Goal: Task Accomplishment & Management: Use online tool/utility

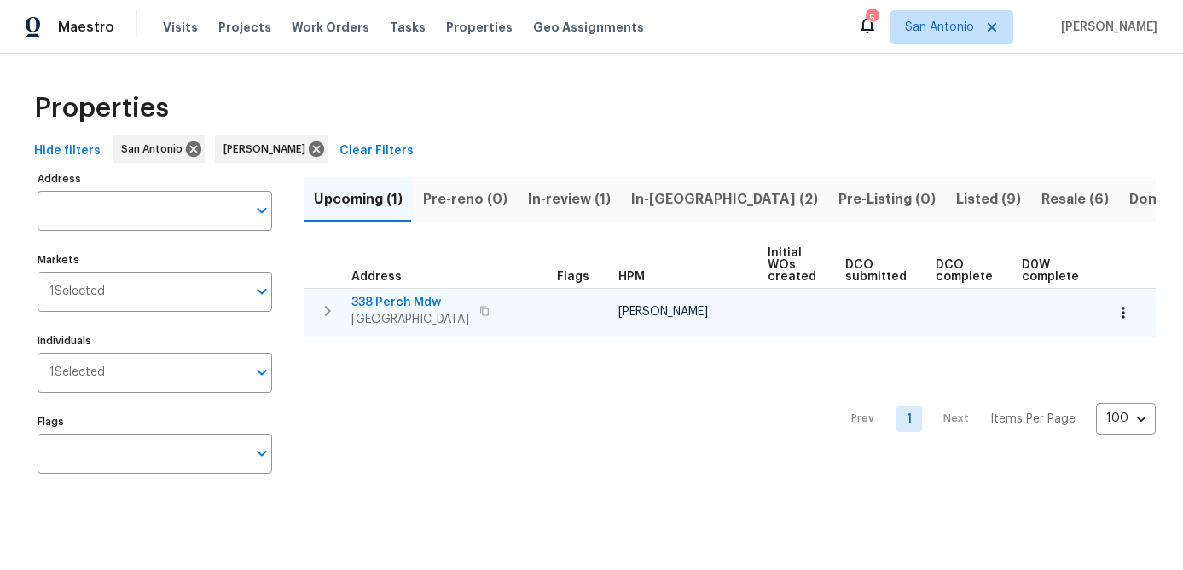
click at [1125, 320] on icon "button" at bounding box center [1122, 312] width 17 height 17
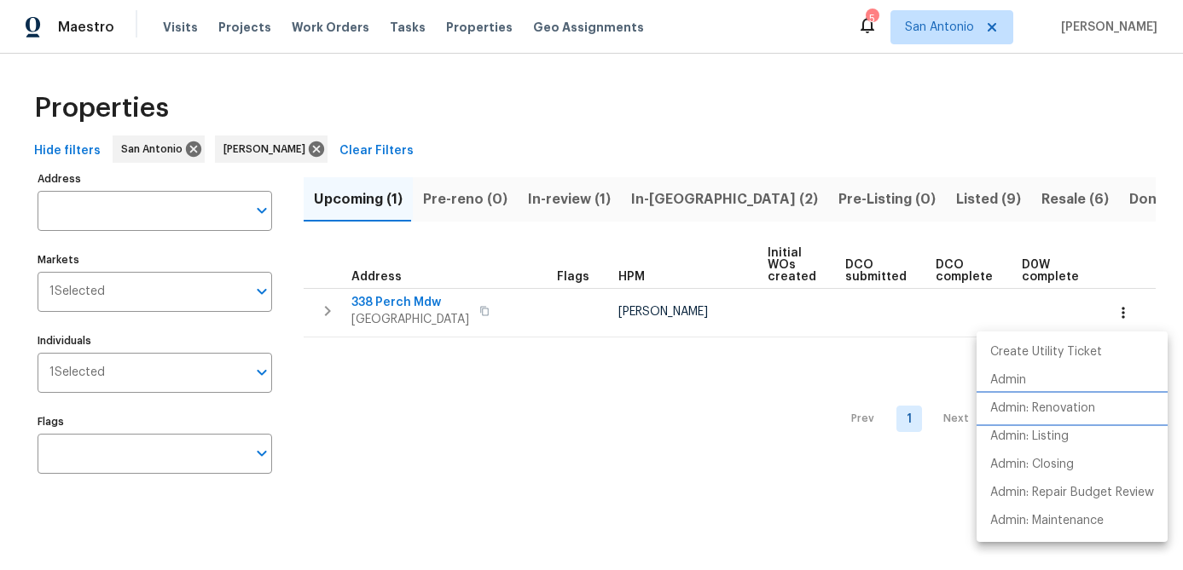
click at [1033, 410] on p "Admin: Renovation" at bounding box center [1042, 409] width 105 height 18
click at [402, 442] on div at bounding box center [591, 285] width 1183 height 570
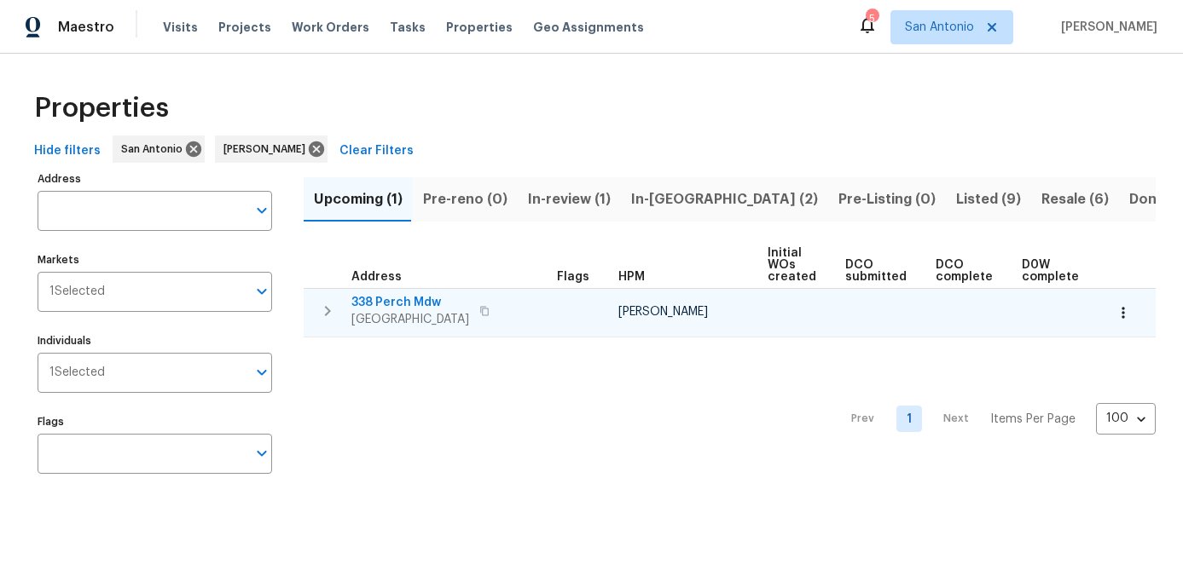
click at [398, 310] on span "338 Perch Mdw" at bounding box center [410, 302] width 118 height 17
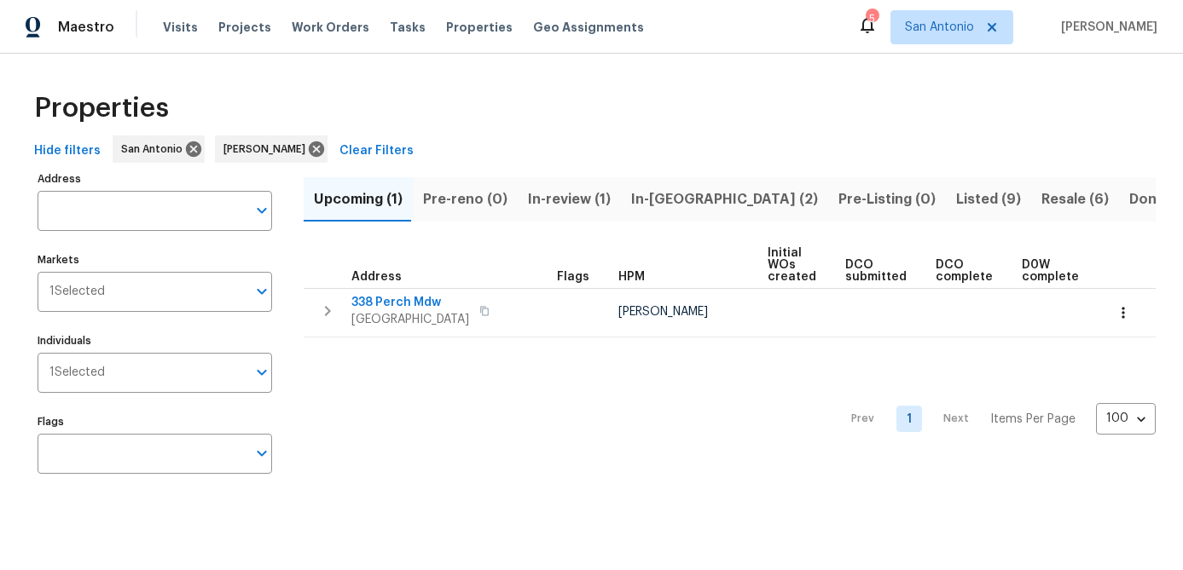
click at [564, 203] on span "In-review (1)" at bounding box center [569, 200] width 83 height 24
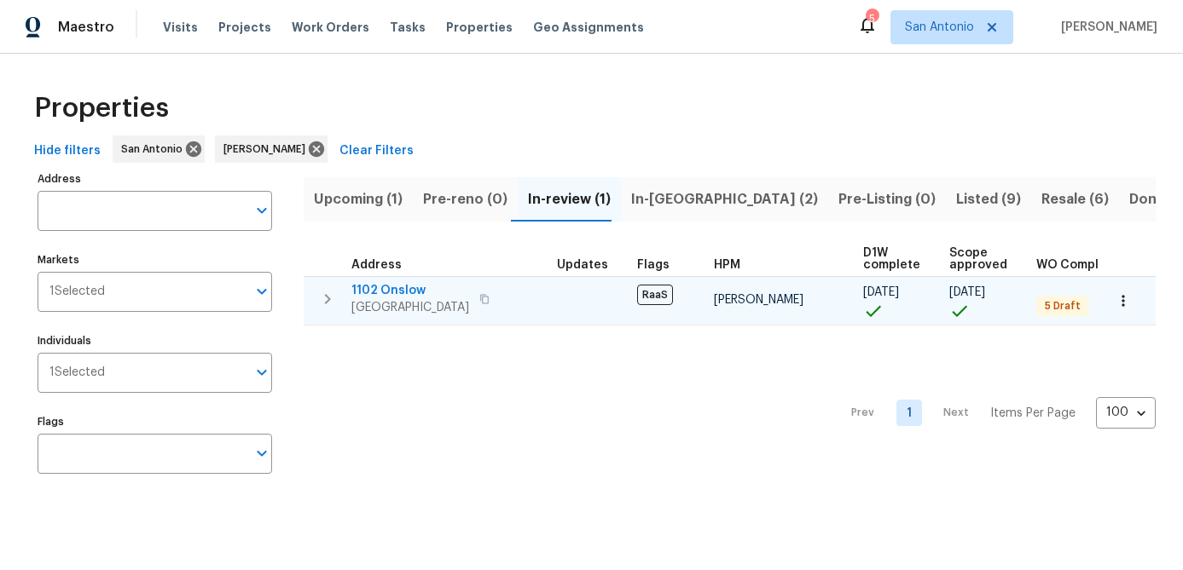
click at [404, 303] on span "San Antonio, TX 78202" at bounding box center [410, 307] width 118 height 17
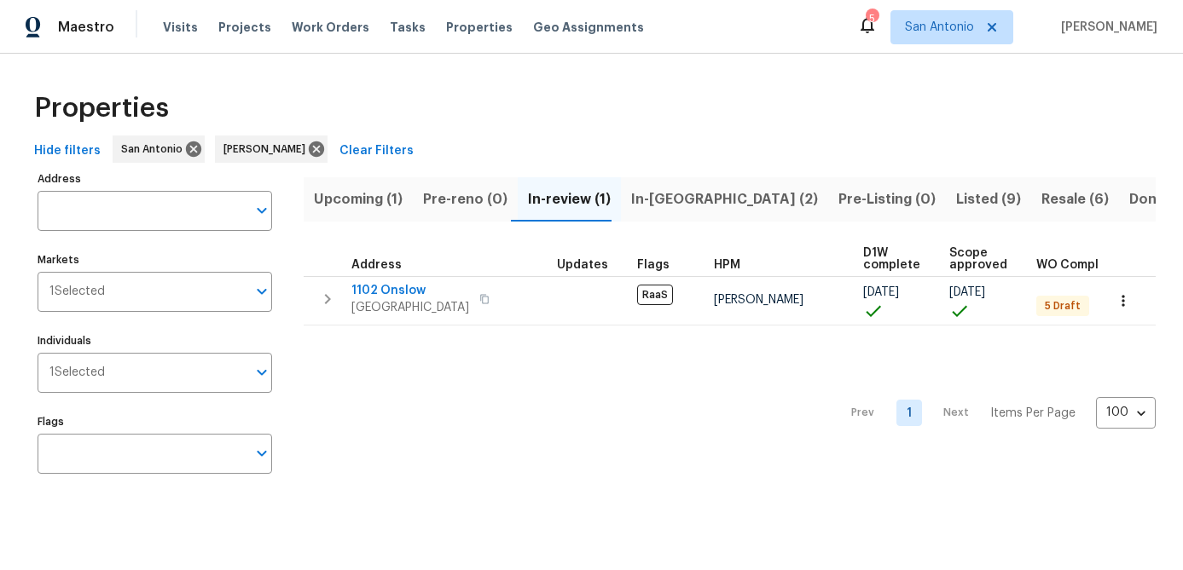
click at [408, 466] on div "Prev 1 Next Items Per Page 100 100 ​" at bounding box center [730, 408] width 852 height 165
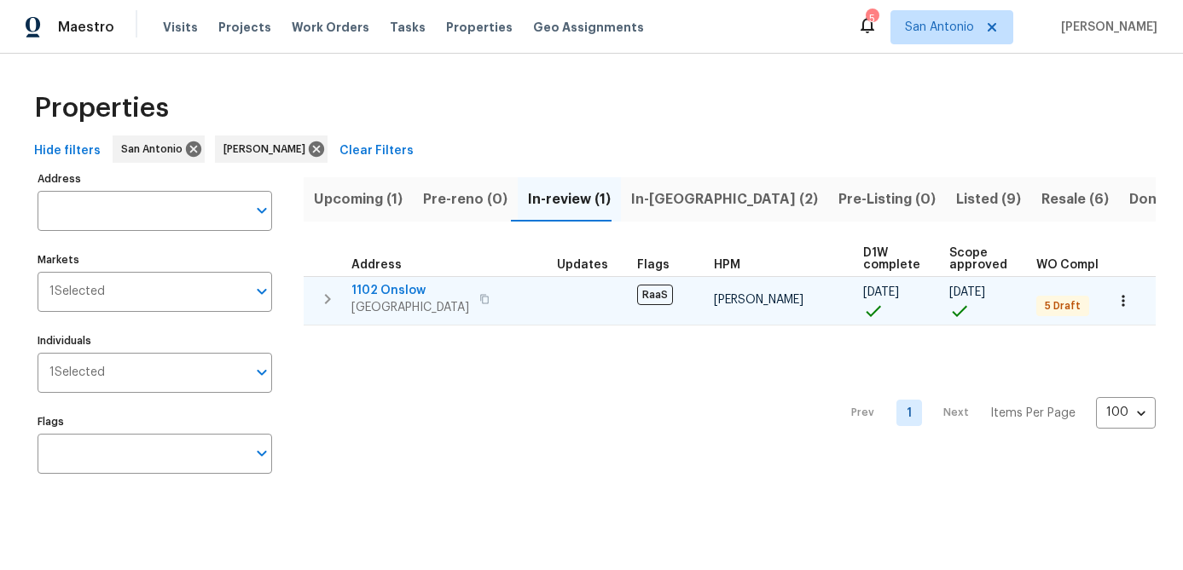
click at [367, 284] on span "1102 Onslow" at bounding box center [410, 290] width 118 height 17
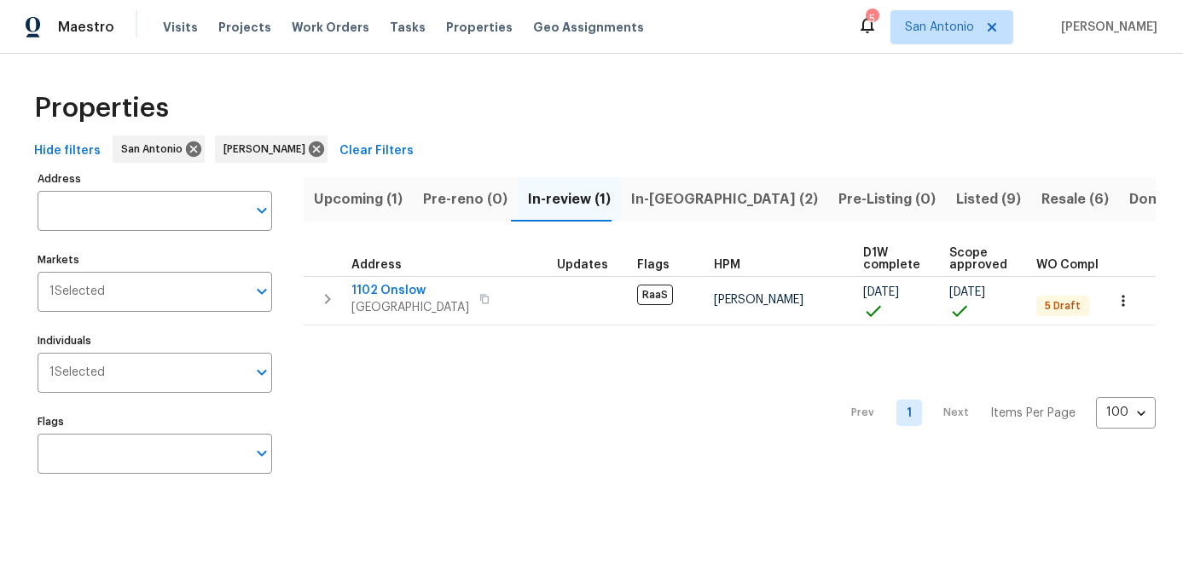
click at [456, 375] on div "Prev 1 Next Items Per Page 100 100 ​" at bounding box center [730, 408] width 852 height 165
click at [639, 200] on span "In-reno (2)" at bounding box center [724, 200] width 187 height 24
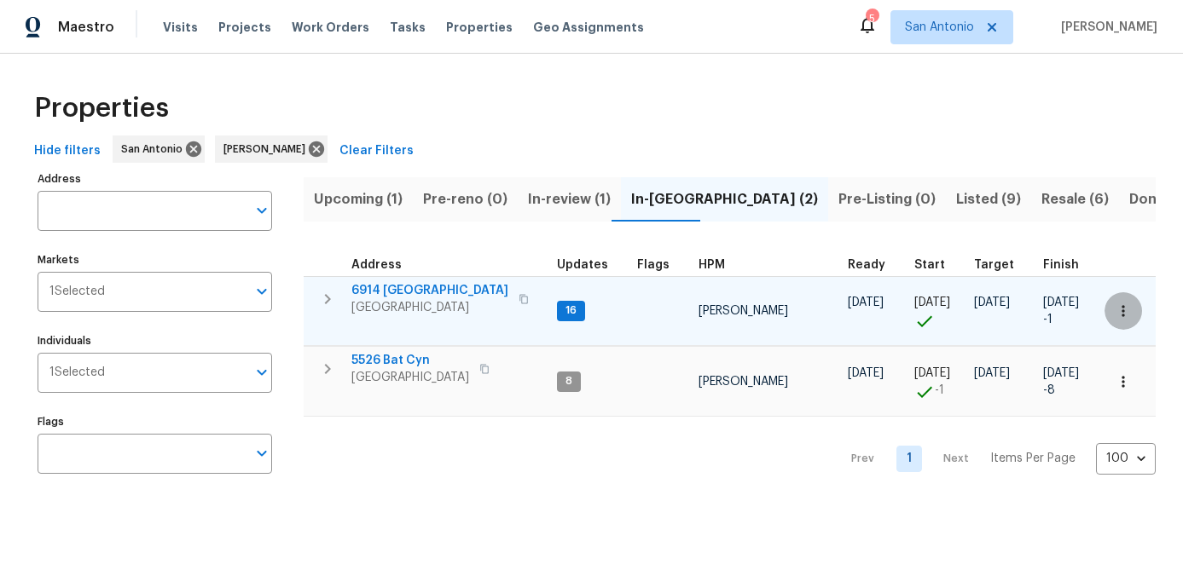
click at [1123, 315] on icon "button" at bounding box center [1122, 310] width 3 height 11
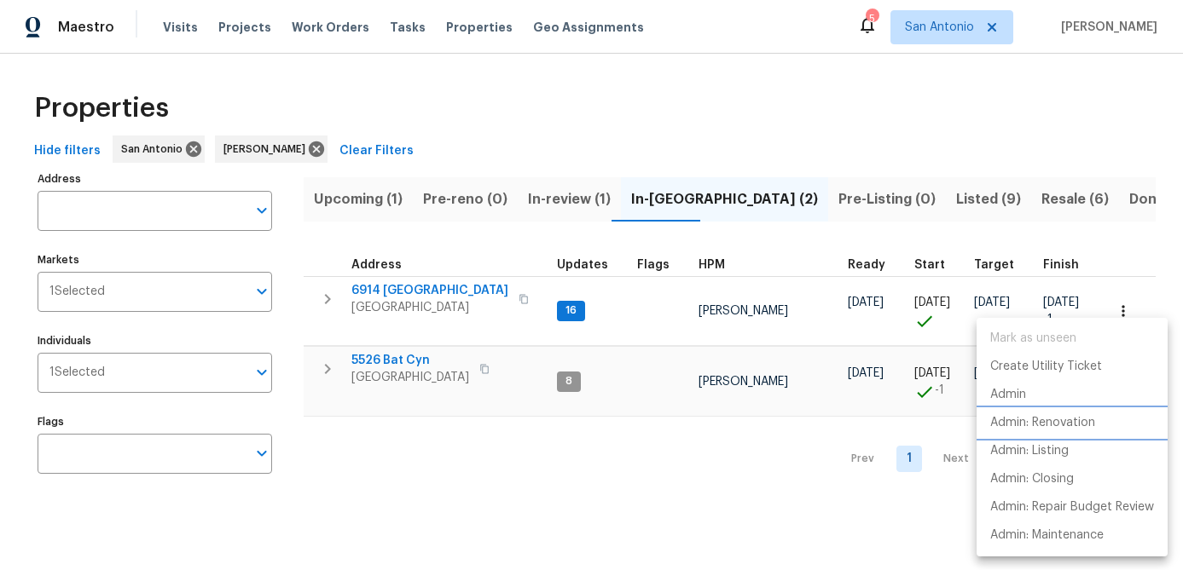
click at [1057, 429] on p "Admin: Renovation" at bounding box center [1042, 423] width 105 height 18
click at [609, 466] on div at bounding box center [591, 285] width 1183 height 570
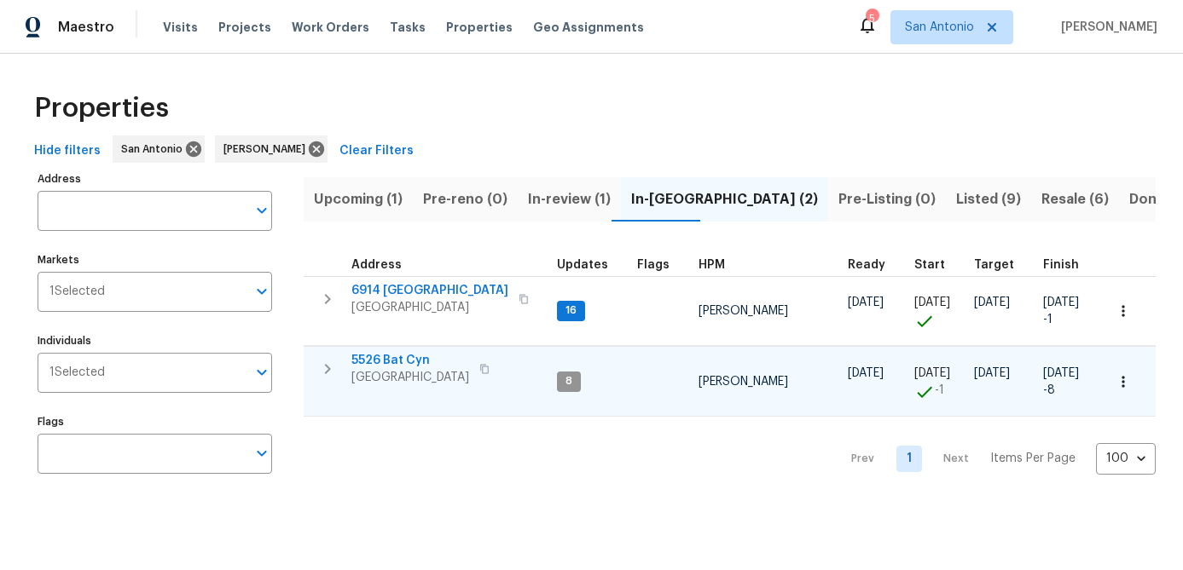
click at [1129, 379] on icon "button" at bounding box center [1122, 381] width 17 height 17
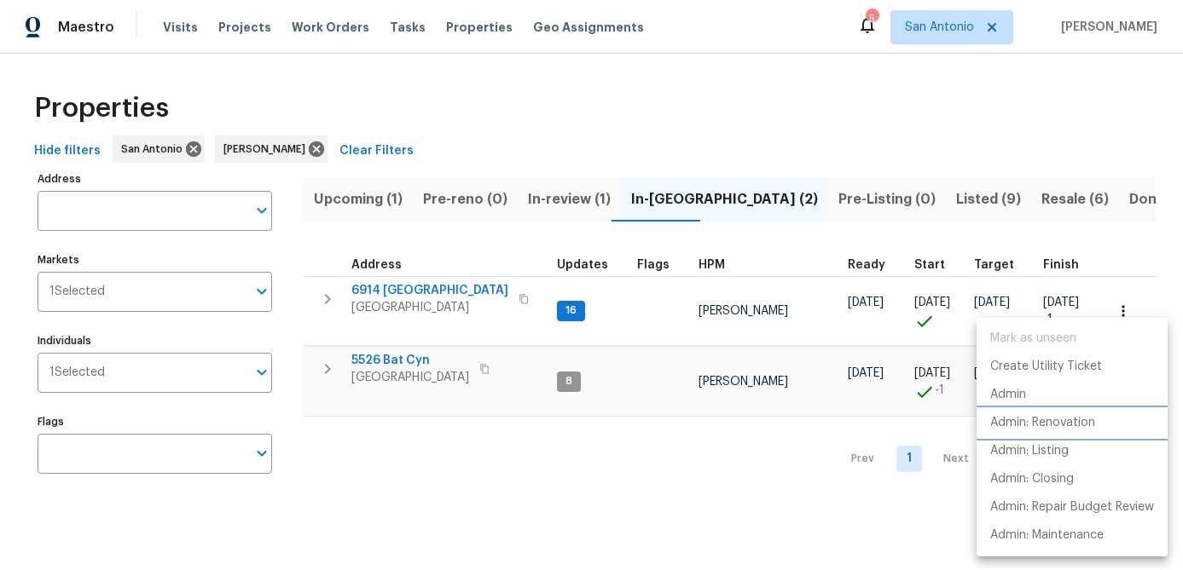
click at [1059, 426] on p "Admin: Renovation" at bounding box center [1042, 423] width 105 height 18
click at [350, 477] on div at bounding box center [591, 285] width 1183 height 570
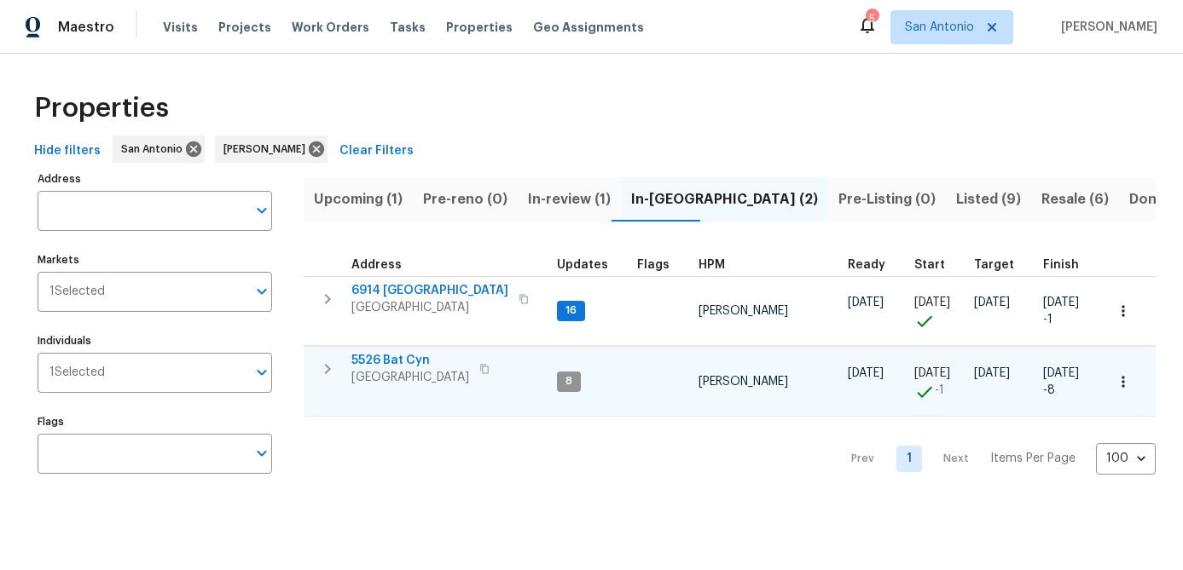
click at [387, 370] on span "San Antonio, TX 78252" at bounding box center [410, 377] width 118 height 17
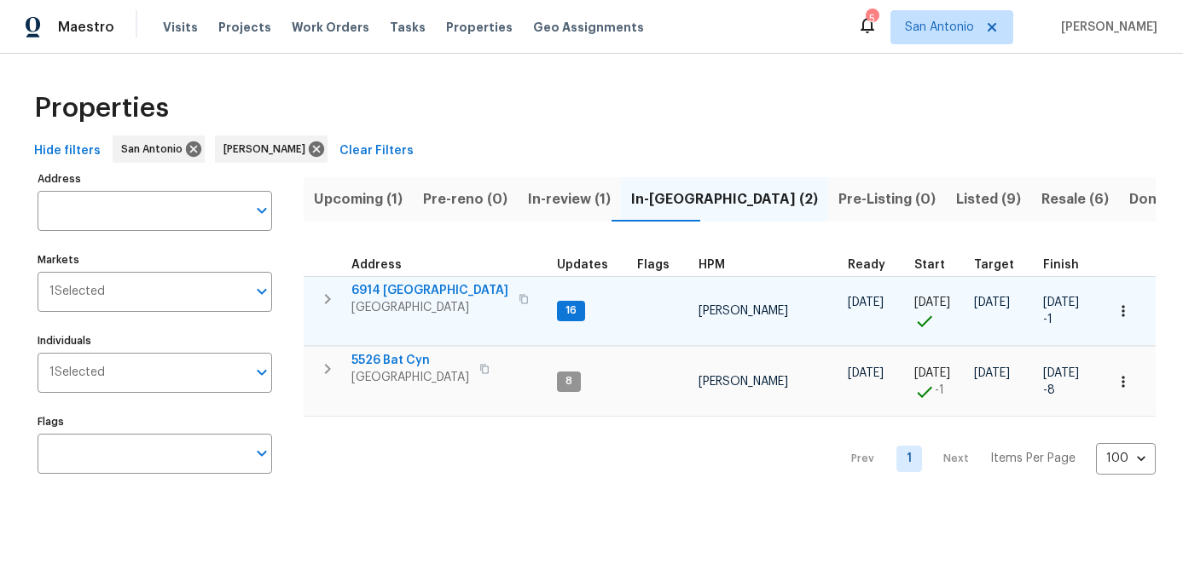
click at [395, 290] on span "6914 Port Bay" at bounding box center [429, 290] width 157 height 17
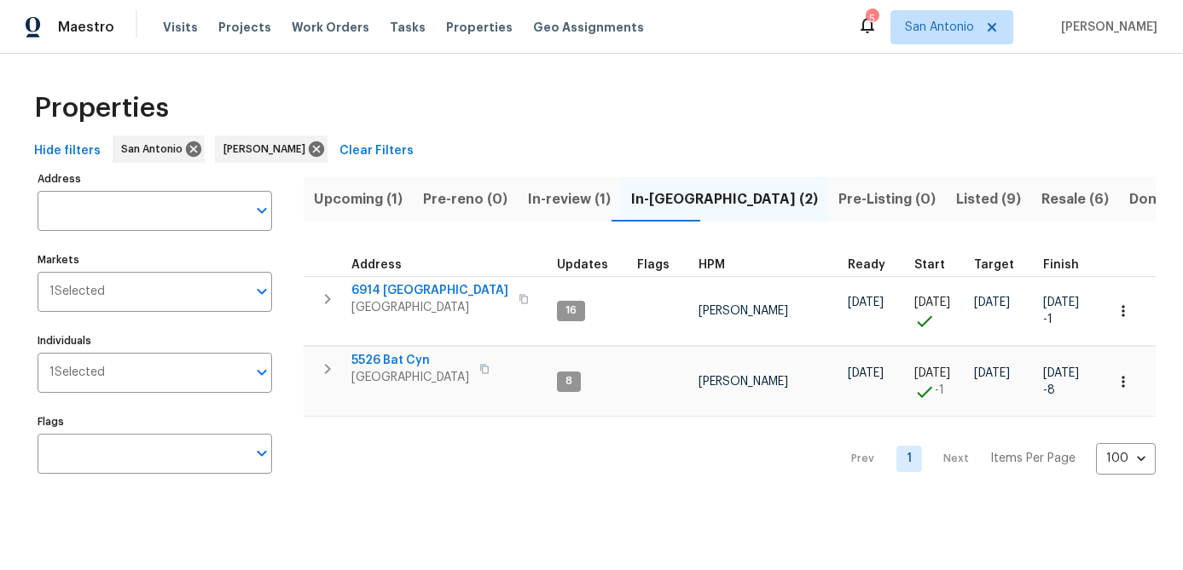
click at [401, 477] on div "Prev 1 Next Items Per Page 100 100 ​" at bounding box center [730, 453] width 852 height 73
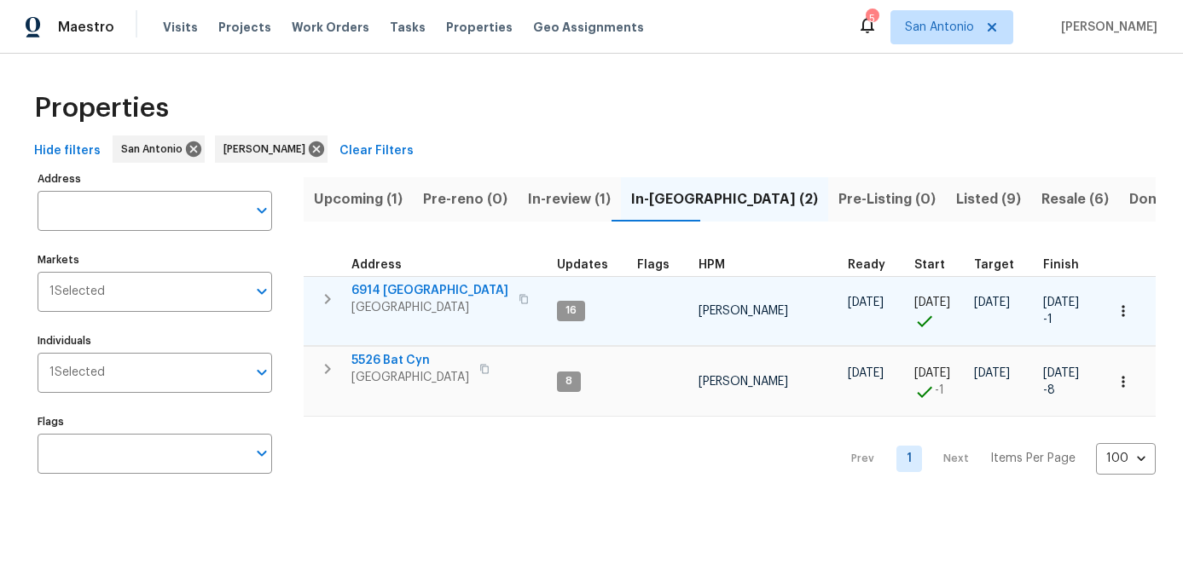
click at [387, 308] on span "San Antonio, TX 78242" at bounding box center [429, 307] width 157 height 17
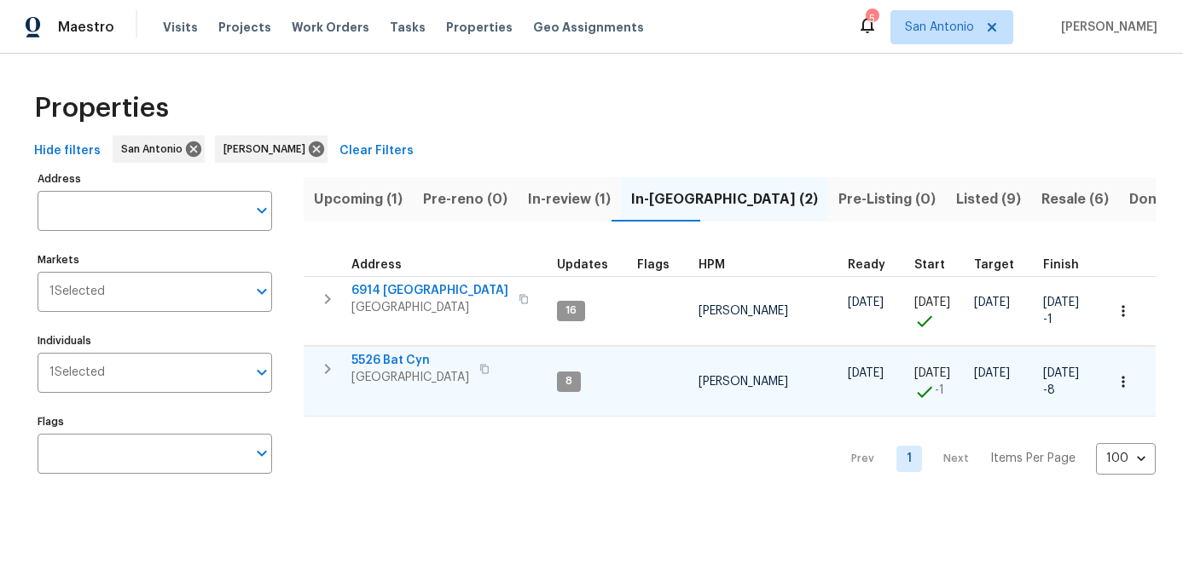
click at [391, 367] on span "5526 Bat Cyn" at bounding box center [410, 360] width 118 height 17
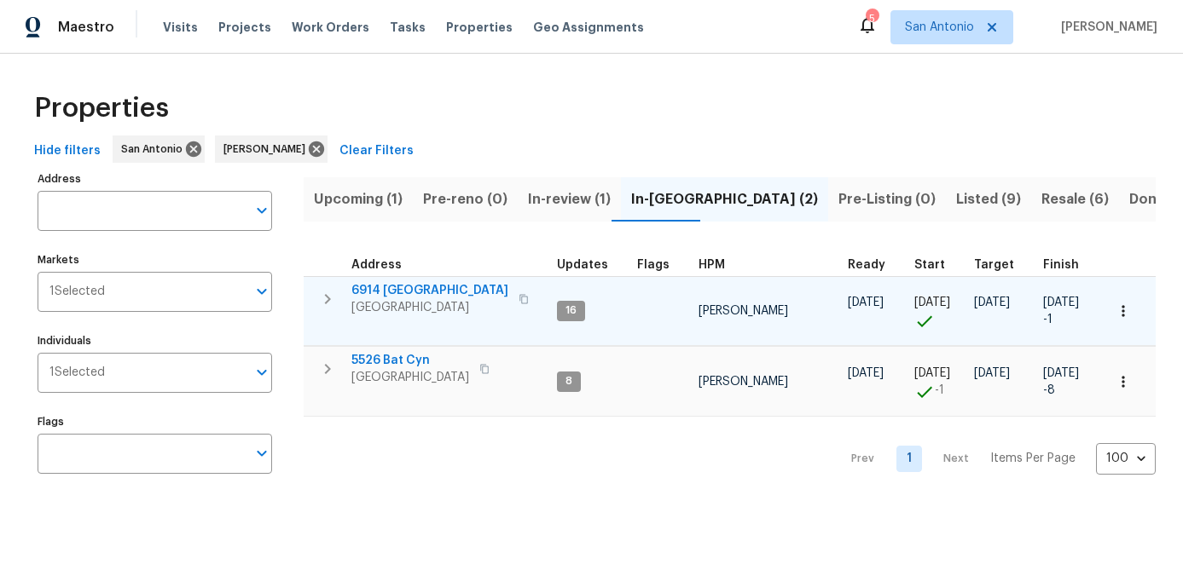
click at [1128, 306] on icon "button" at bounding box center [1122, 311] width 17 height 17
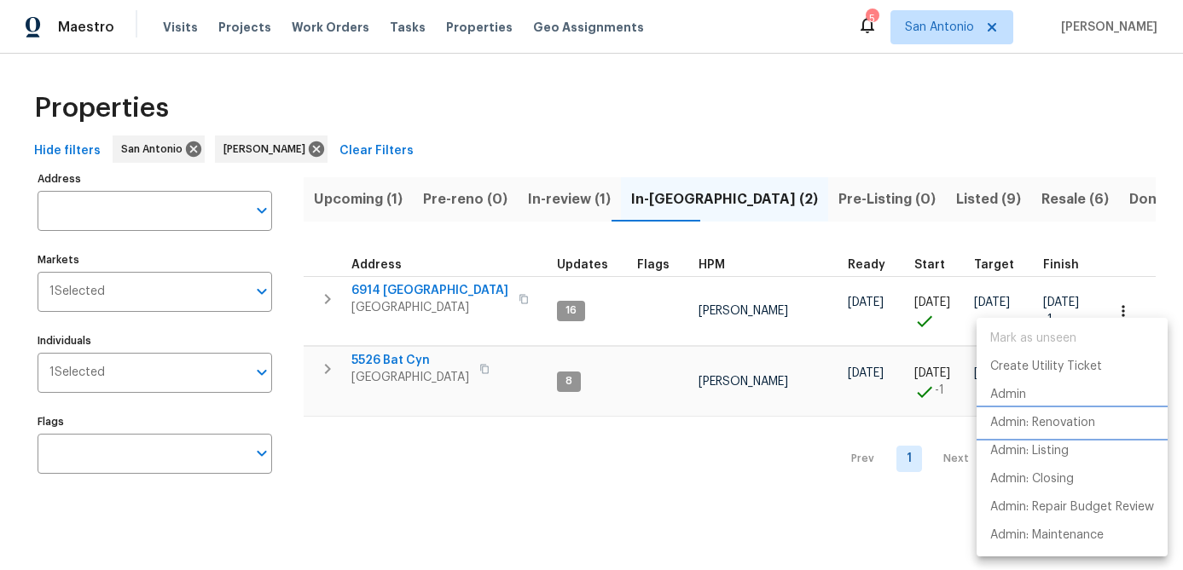
click at [1056, 420] on p "Admin: Renovation" at bounding box center [1042, 423] width 105 height 18
click at [774, 489] on div at bounding box center [591, 285] width 1183 height 570
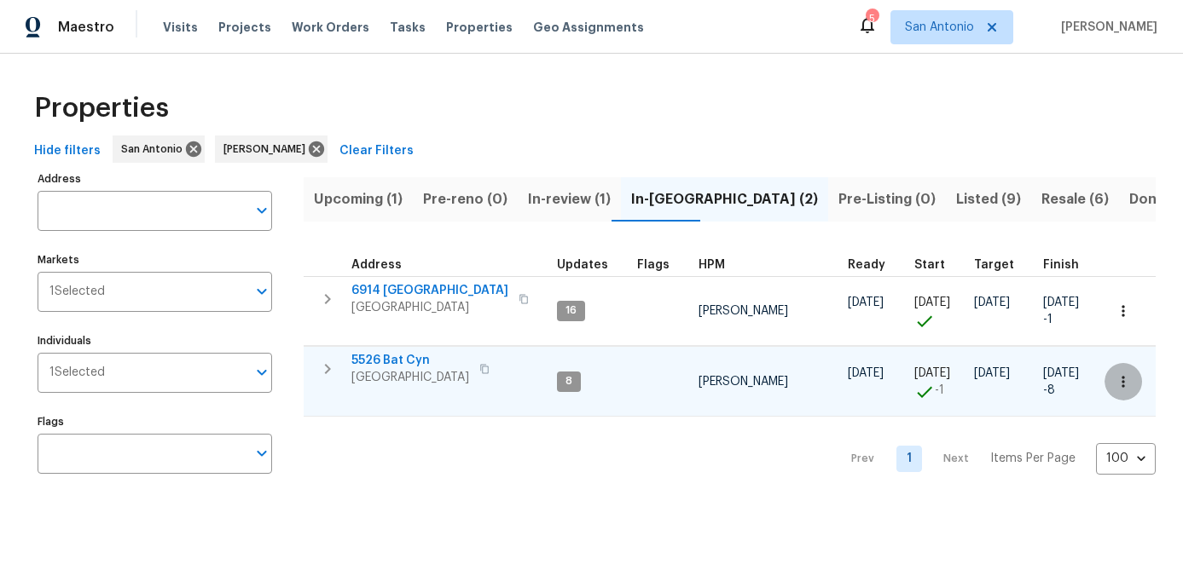
click at [1130, 375] on icon "button" at bounding box center [1122, 381] width 17 height 17
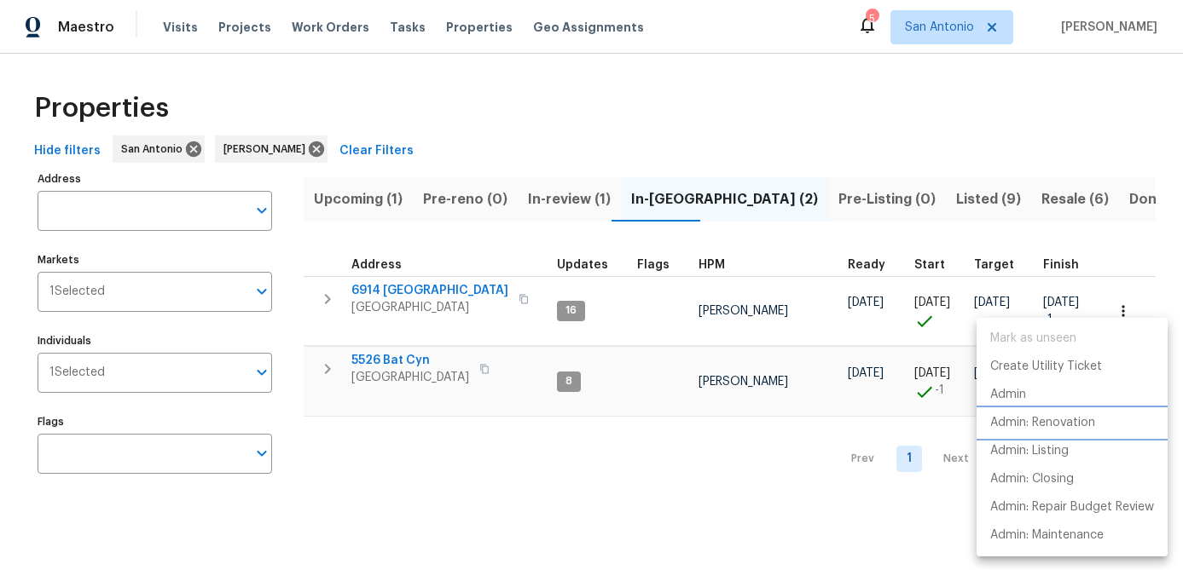
click at [1067, 421] on p "Admin: Renovation" at bounding box center [1042, 423] width 105 height 18
click at [586, 477] on div at bounding box center [591, 285] width 1183 height 570
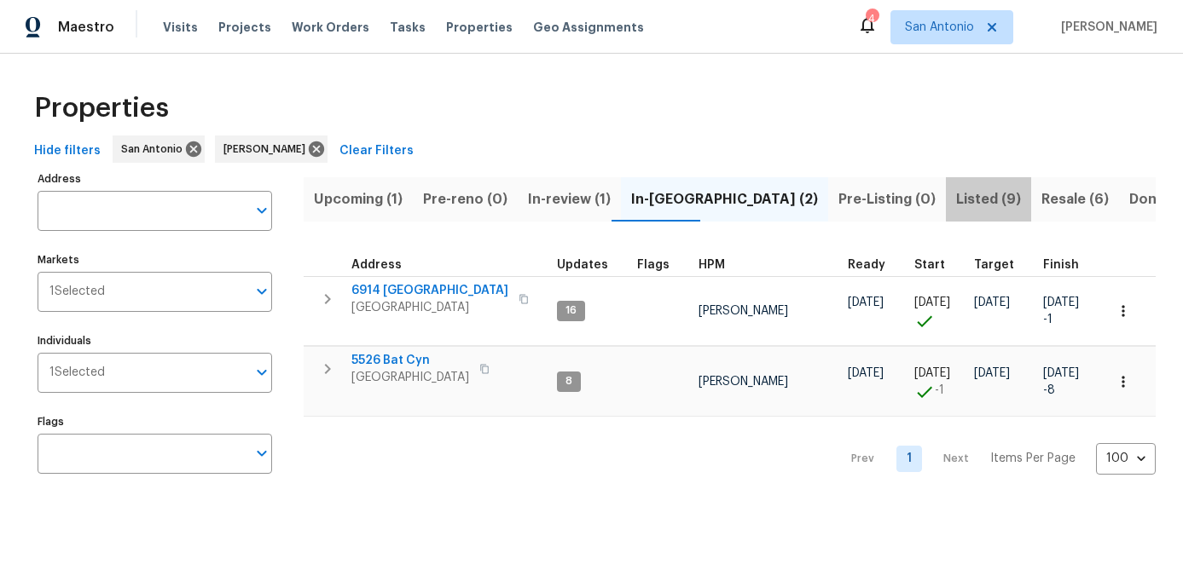
click at [956, 191] on span "Listed (9)" at bounding box center [988, 200] width 65 height 24
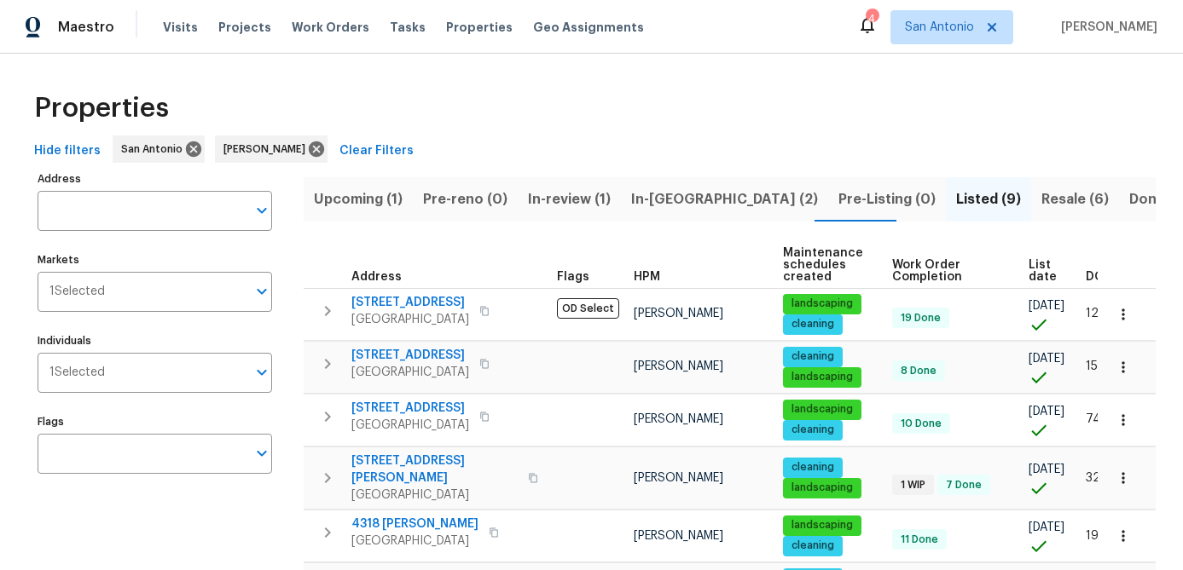
scroll to position [0, 42]
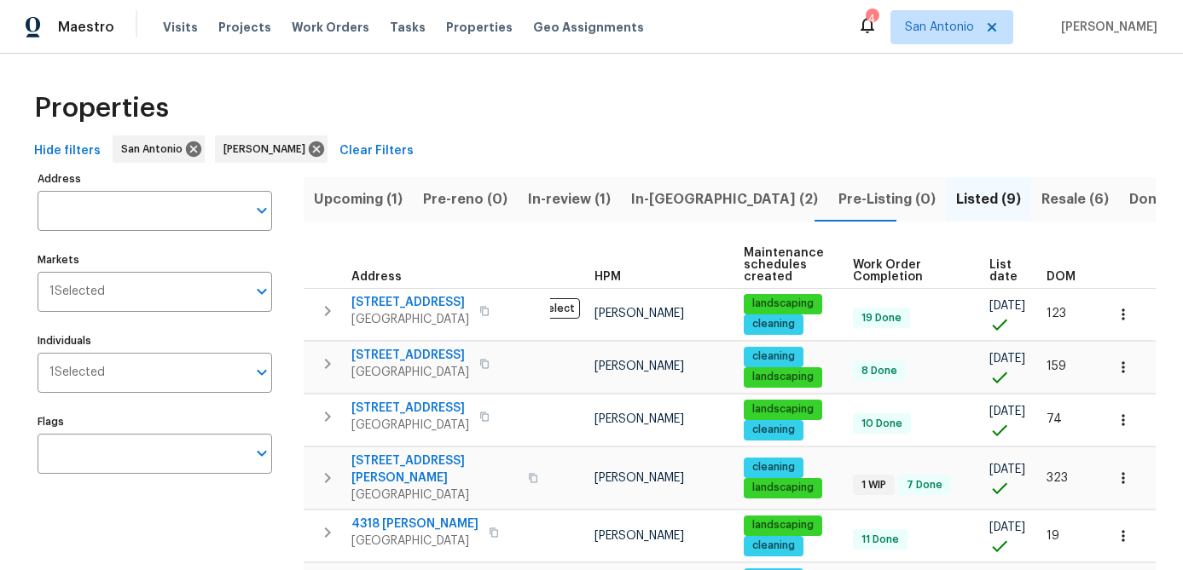
click at [989, 269] on span "List date" at bounding box center [1003, 271] width 28 height 24
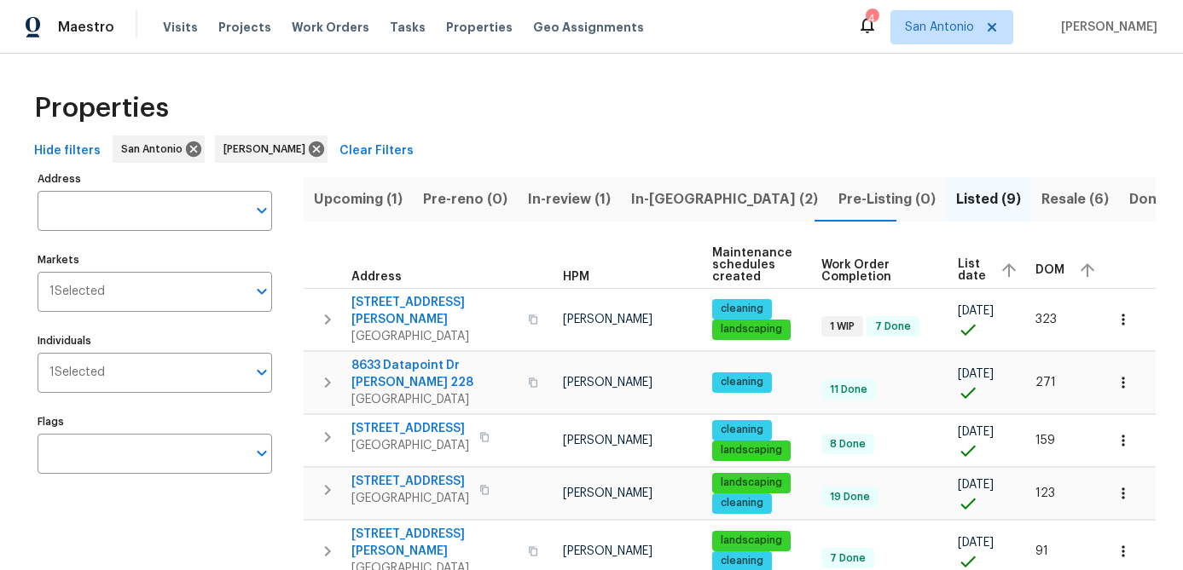
click at [1041, 194] on span "Resale (6)" at bounding box center [1074, 200] width 67 height 24
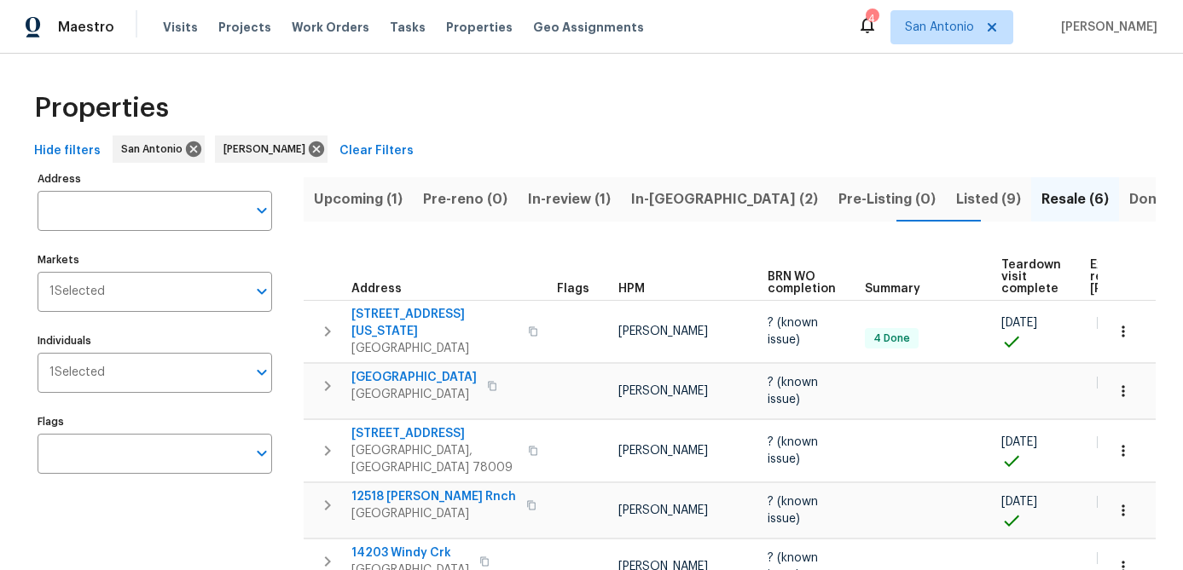
scroll to position [0, 147]
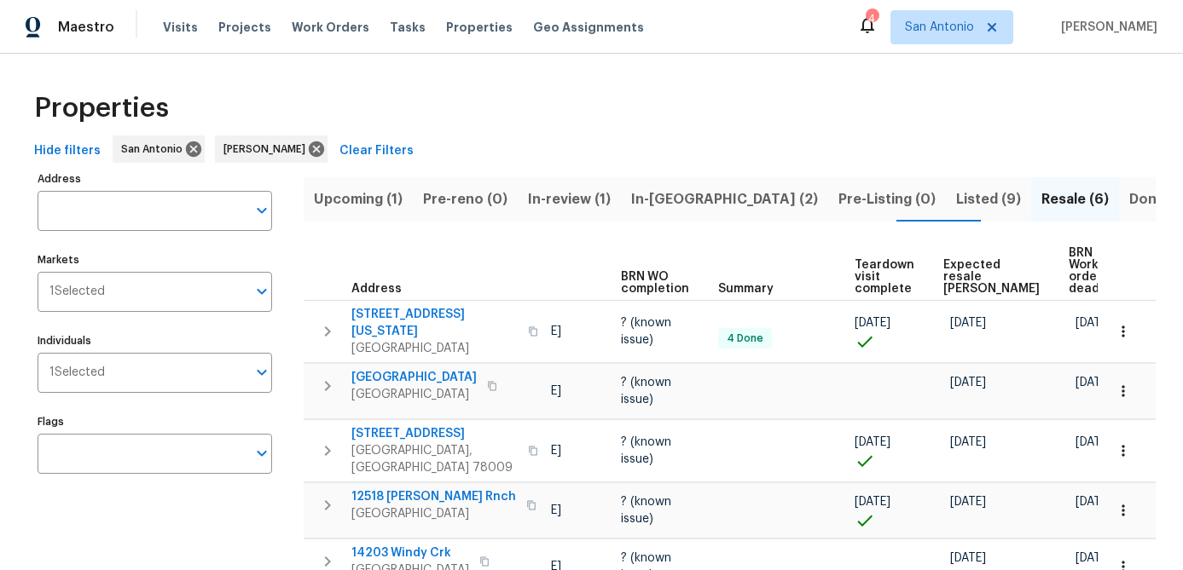
click at [965, 271] on span "Expected resale COE" at bounding box center [991, 277] width 96 height 36
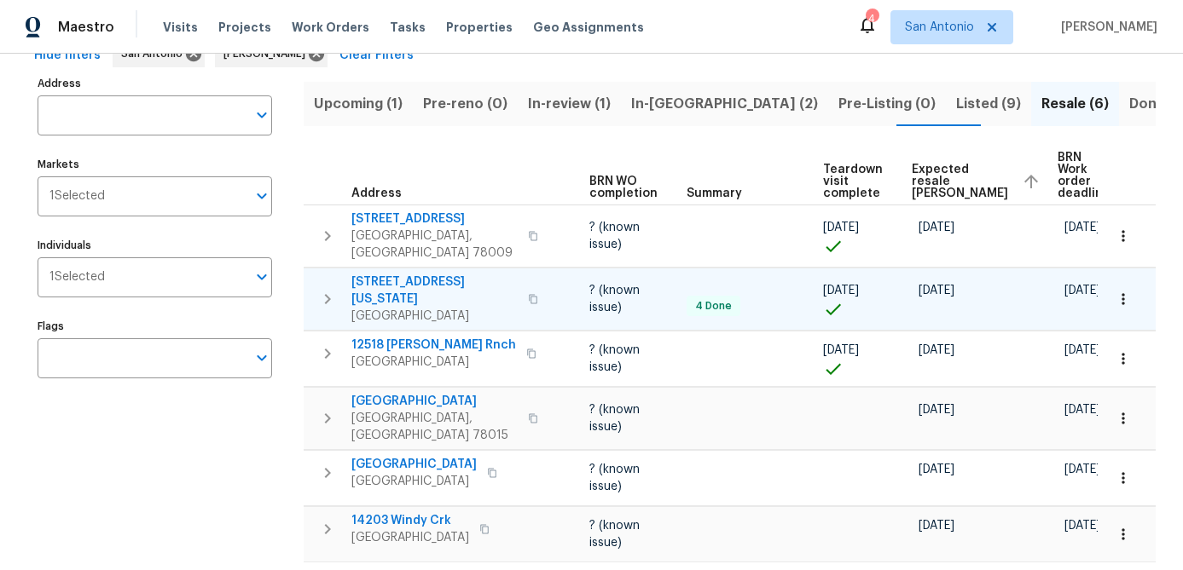
scroll to position [136, 0]
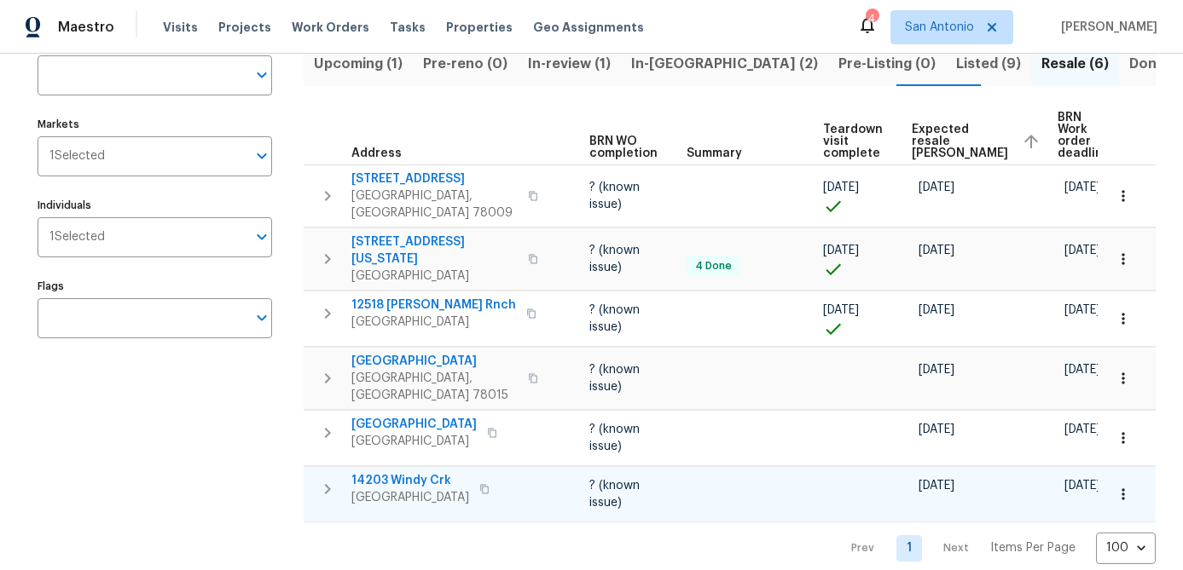
click at [1124, 486] on icon "button" at bounding box center [1122, 494] width 17 height 17
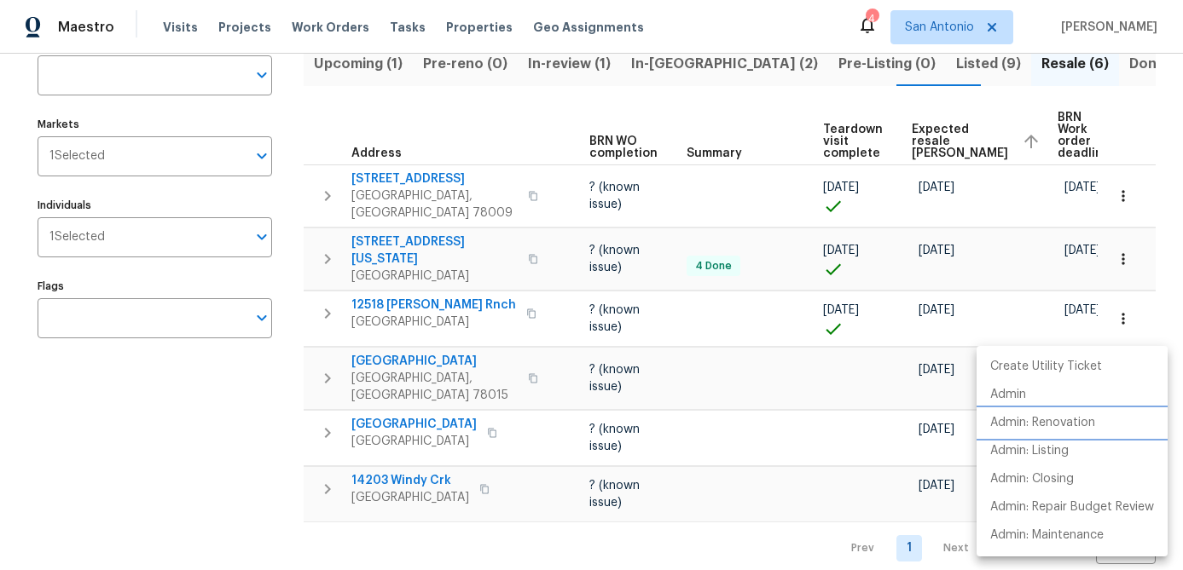
click at [1068, 427] on p "Admin: Renovation" at bounding box center [1042, 423] width 105 height 18
click at [133, 492] on div at bounding box center [591, 285] width 1183 height 570
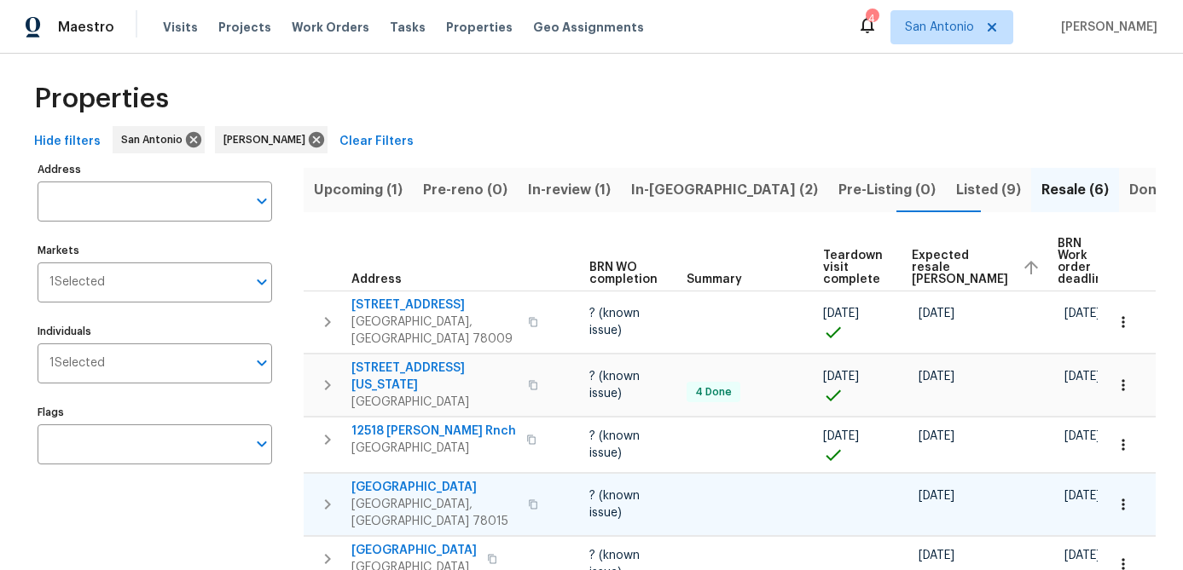
scroll to position [0, 0]
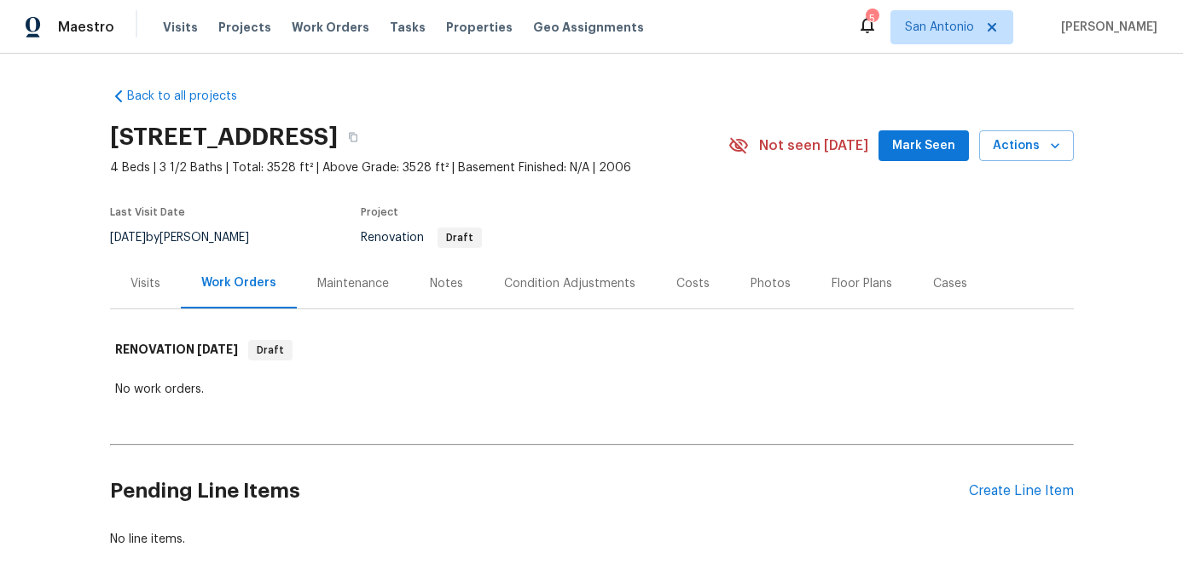
click at [924, 148] on span "Mark Seen" at bounding box center [923, 146] width 63 height 21
click at [453, 282] on div "Notes" at bounding box center [446, 283] width 33 height 17
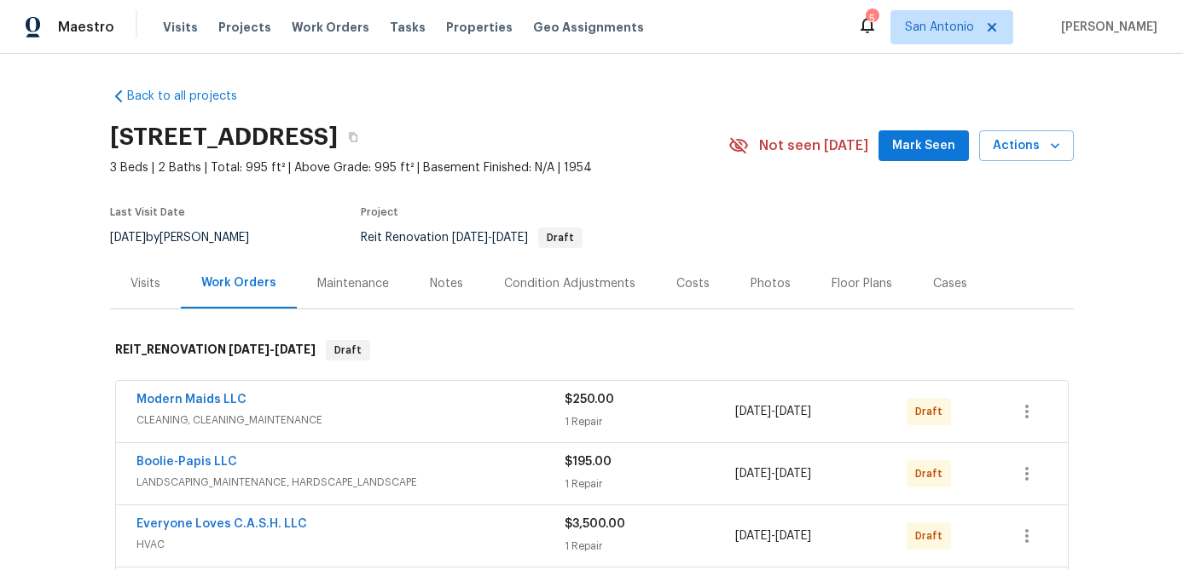
click at [930, 149] on span "Mark Seen" at bounding box center [923, 146] width 63 height 21
click at [445, 284] on div "Notes" at bounding box center [446, 283] width 33 height 17
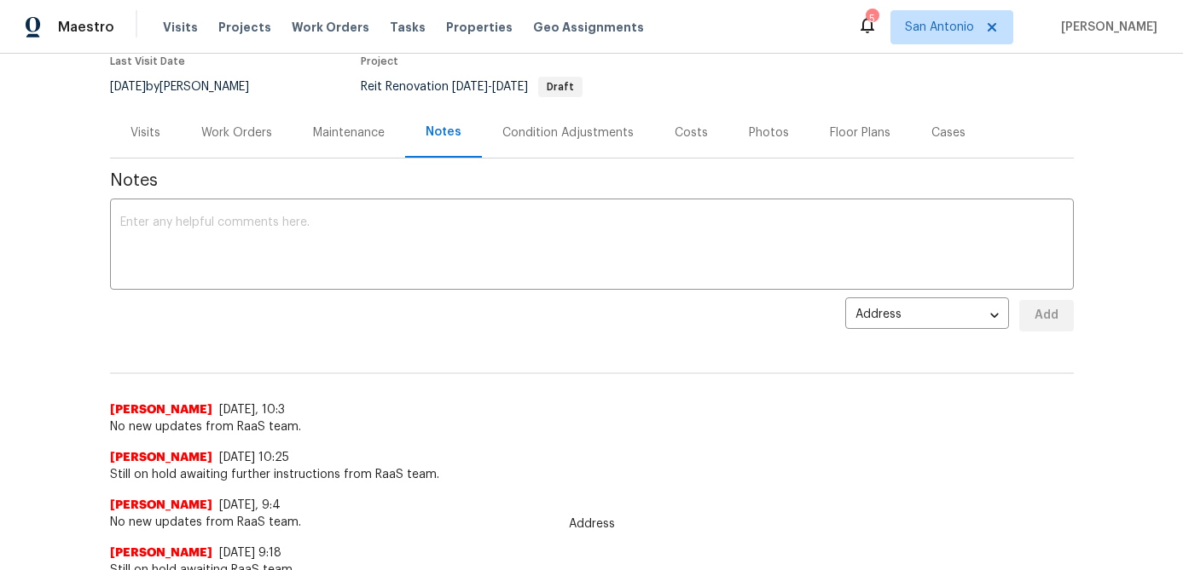
scroll to position [206, 0]
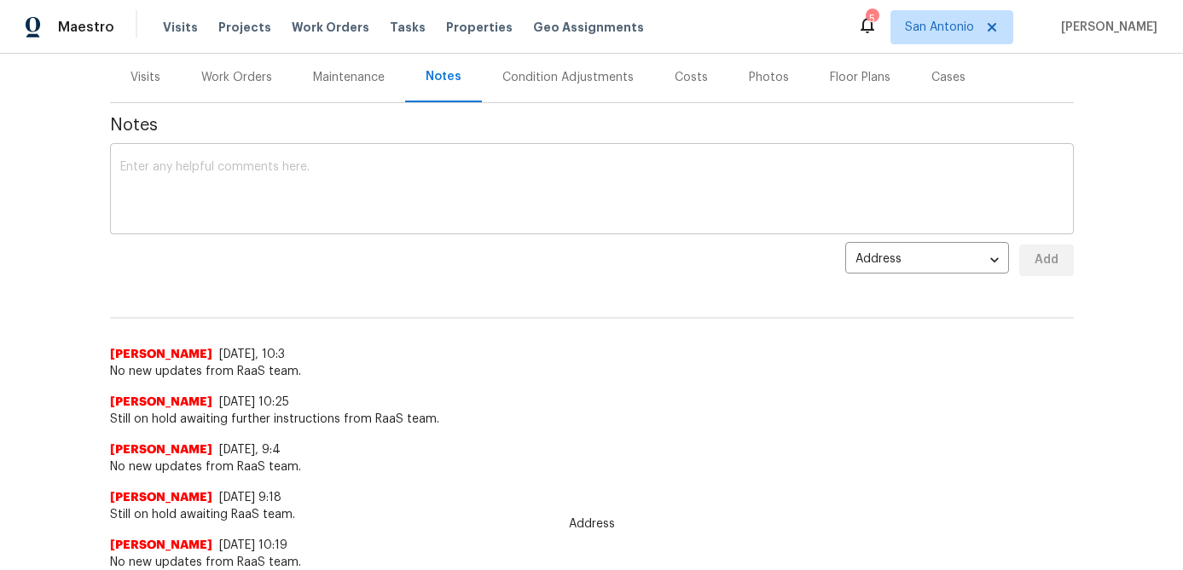
click at [365, 222] on div "x ​" at bounding box center [591, 191] width 963 height 87
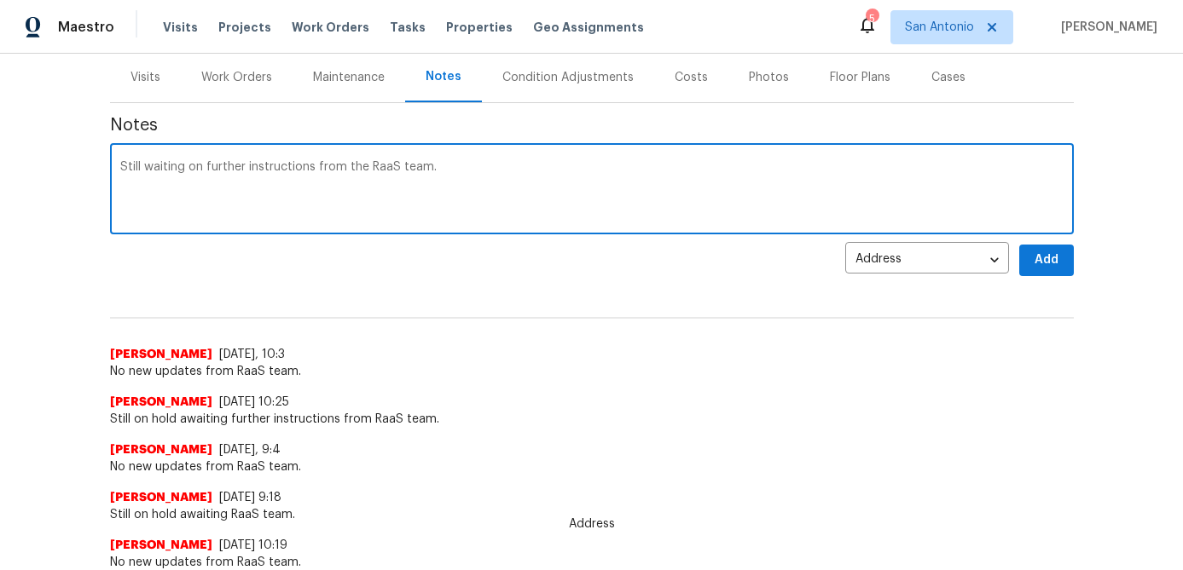
type textarea "Still waiting on further instructions from the RaaS team."
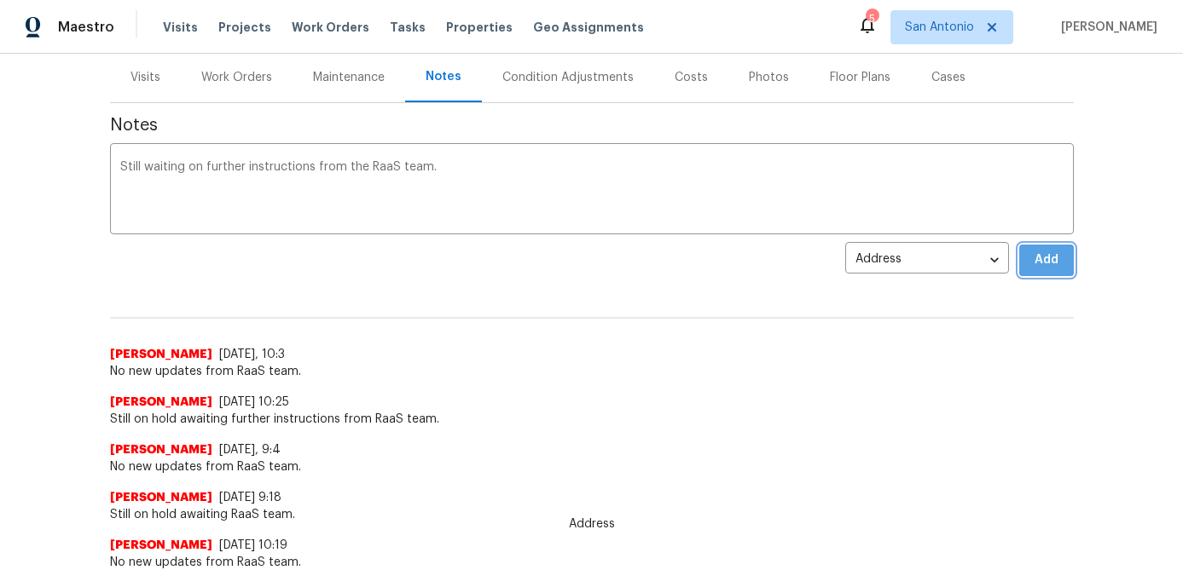
click at [1056, 265] on span "Add" at bounding box center [1046, 260] width 27 height 21
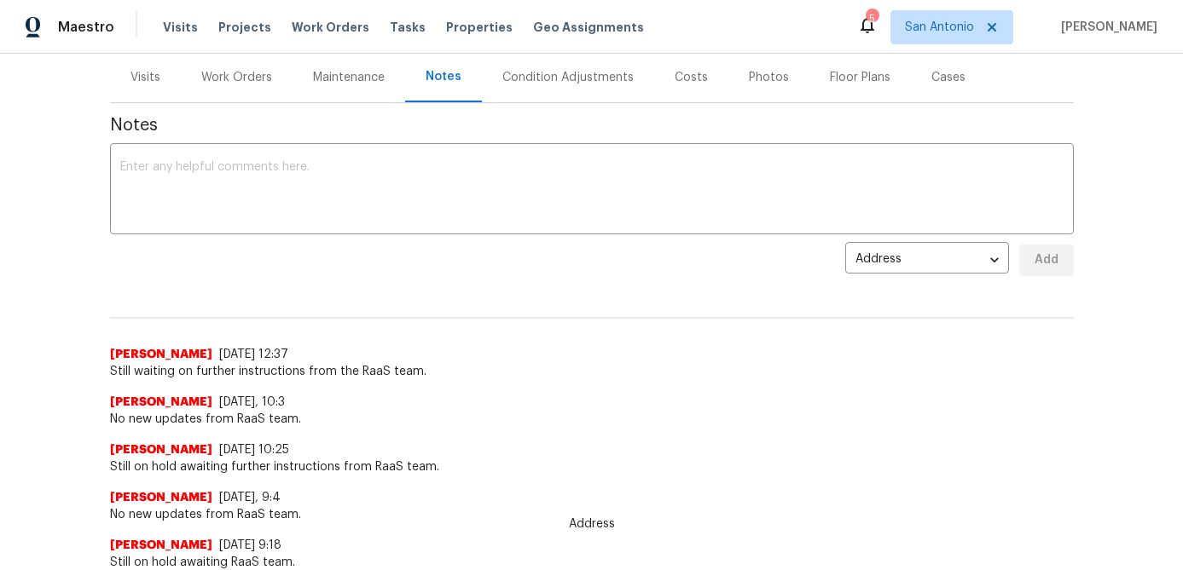
scroll to position [0, 0]
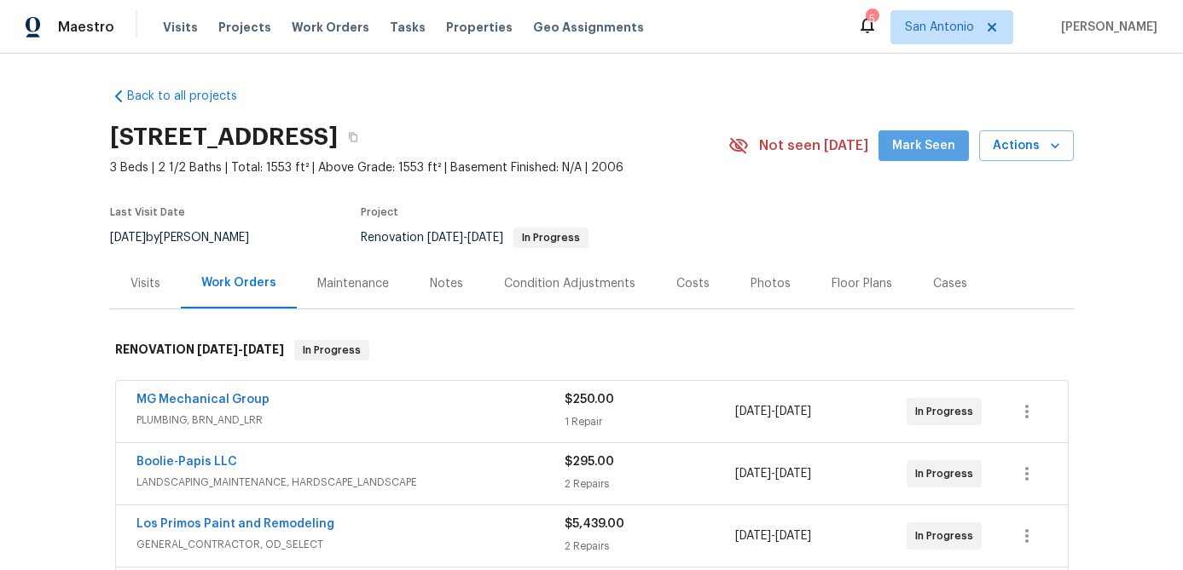
click at [933, 153] on span "Mark Seen" at bounding box center [923, 146] width 63 height 21
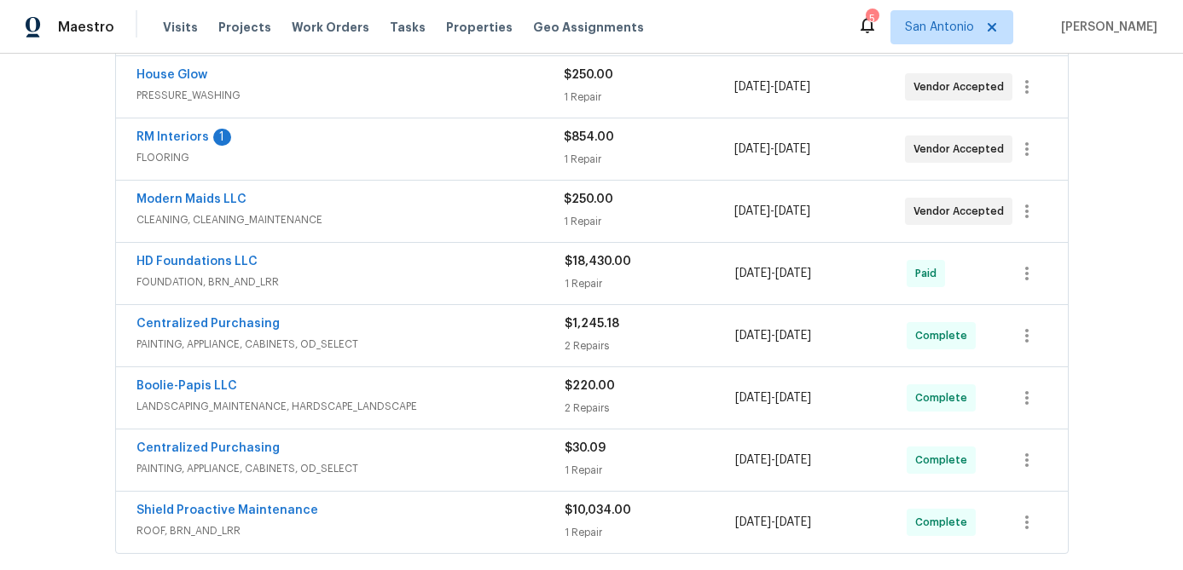
scroll to position [482, 0]
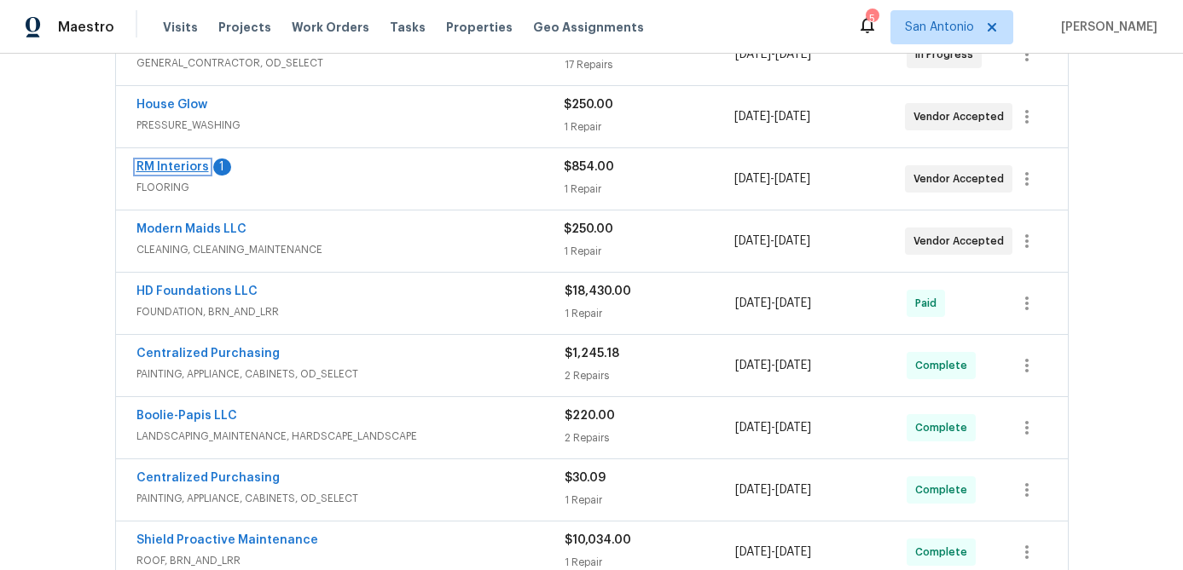
click at [171, 167] on link "RM Interiors" at bounding box center [172, 167] width 72 height 12
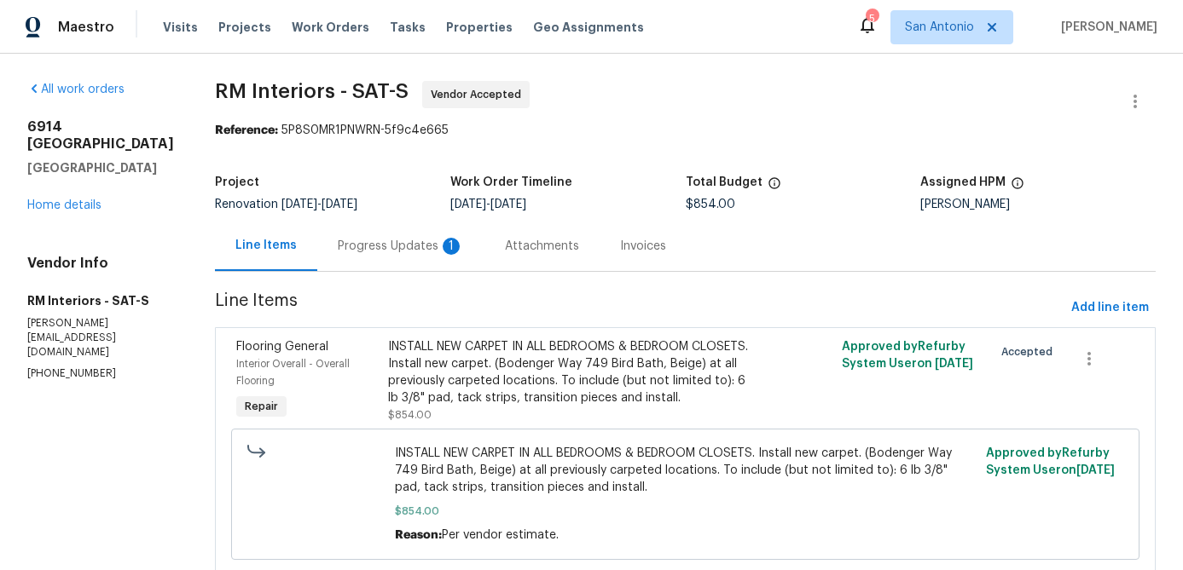
click at [362, 245] on div "Progress Updates 1" at bounding box center [401, 246] width 126 height 17
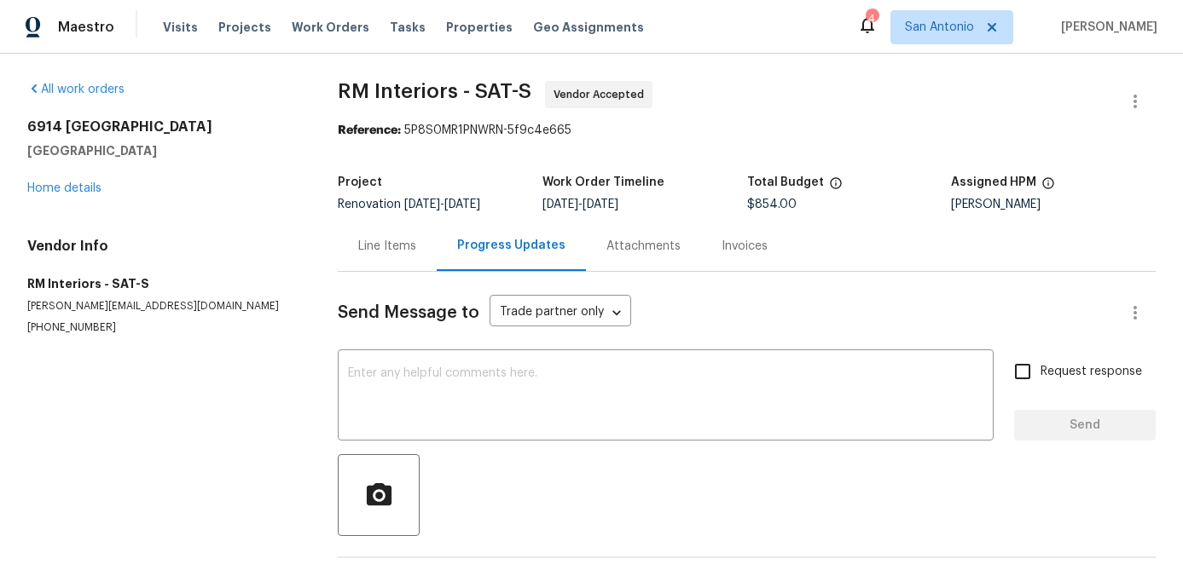
click at [367, 241] on div "Line Items" at bounding box center [387, 246] width 58 height 17
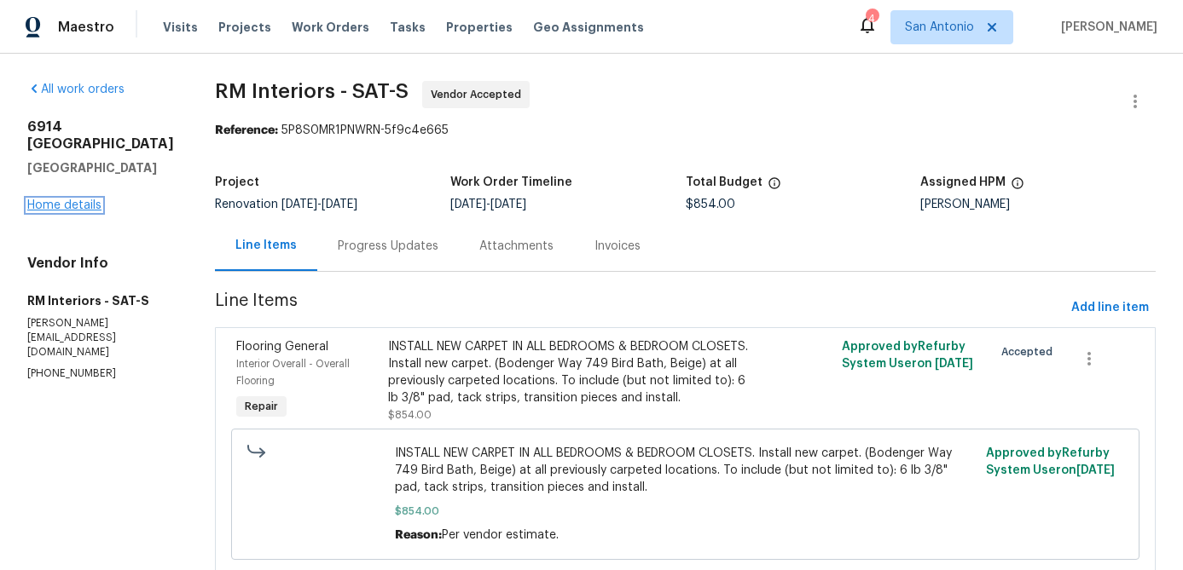
click at [82, 200] on link "Home details" at bounding box center [64, 206] width 74 height 12
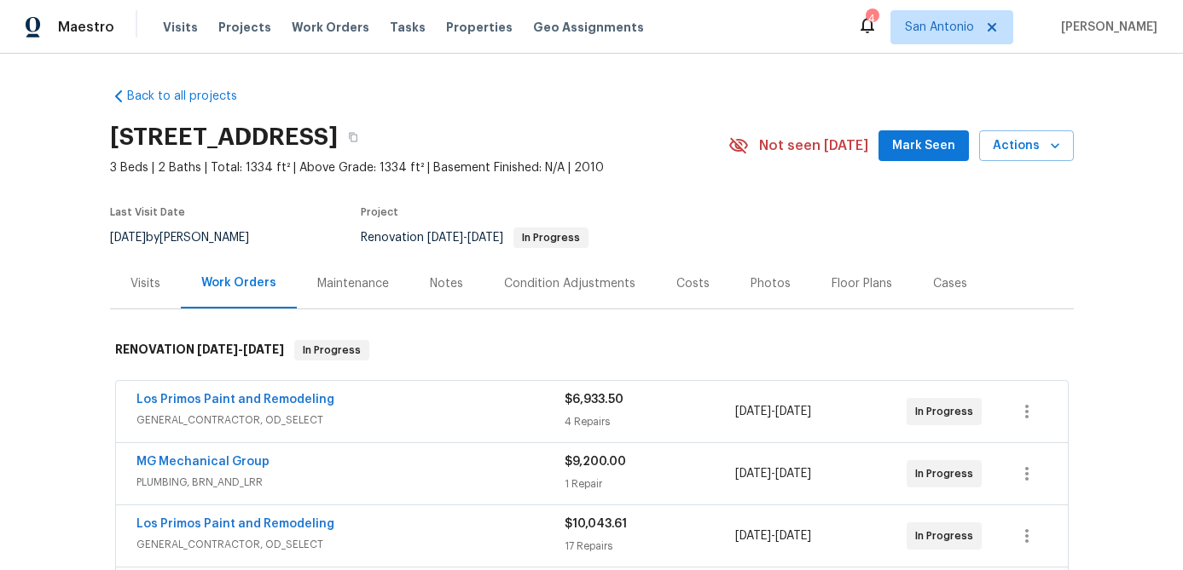
click at [924, 142] on span "Mark Seen" at bounding box center [923, 146] width 63 height 21
click at [435, 288] on div "Notes" at bounding box center [446, 283] width 33 height 17
